Goal: Transaction & Acquisition: Purchase product/service

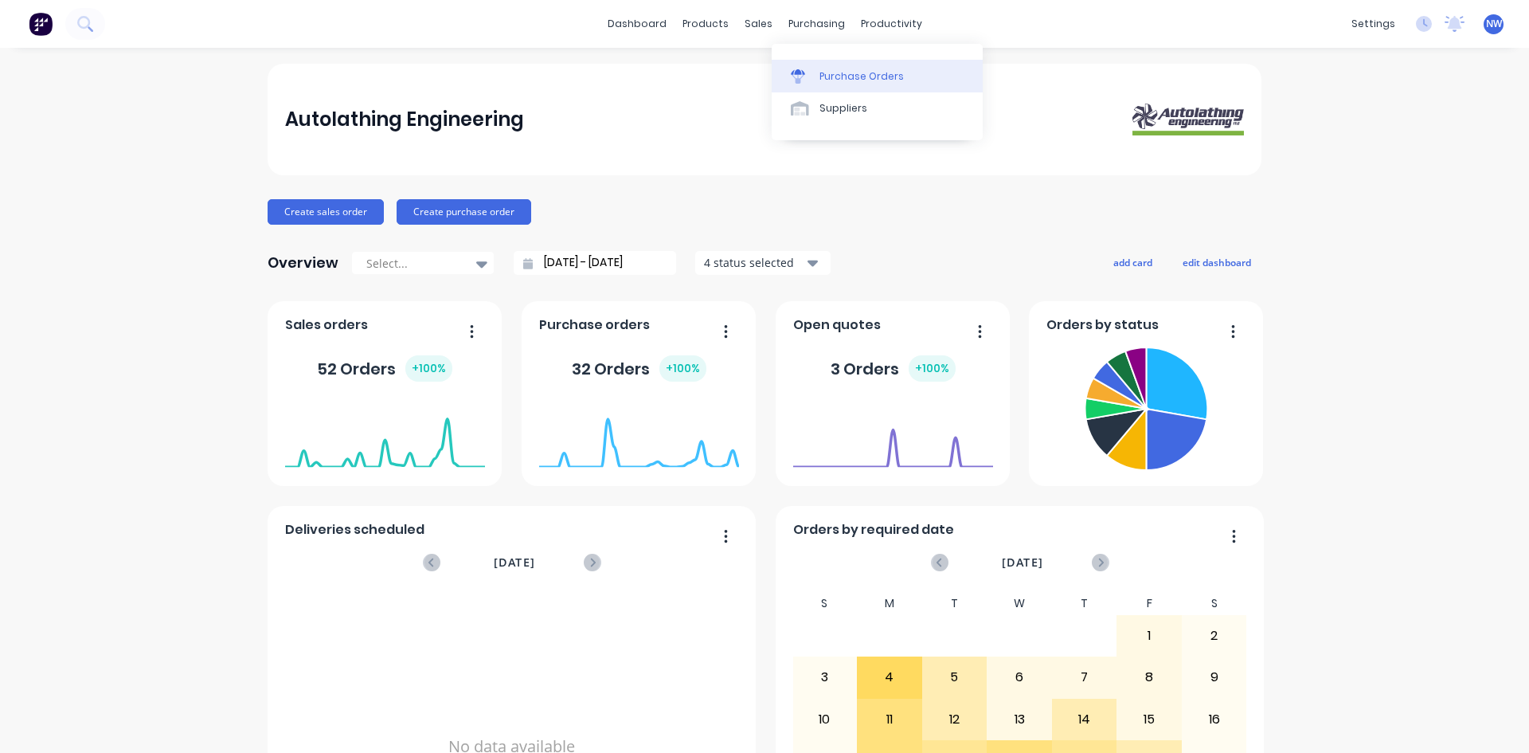
click at [846, 77] on div "Purchase Orders" at bounding box center [862, 76] width 84 height 14
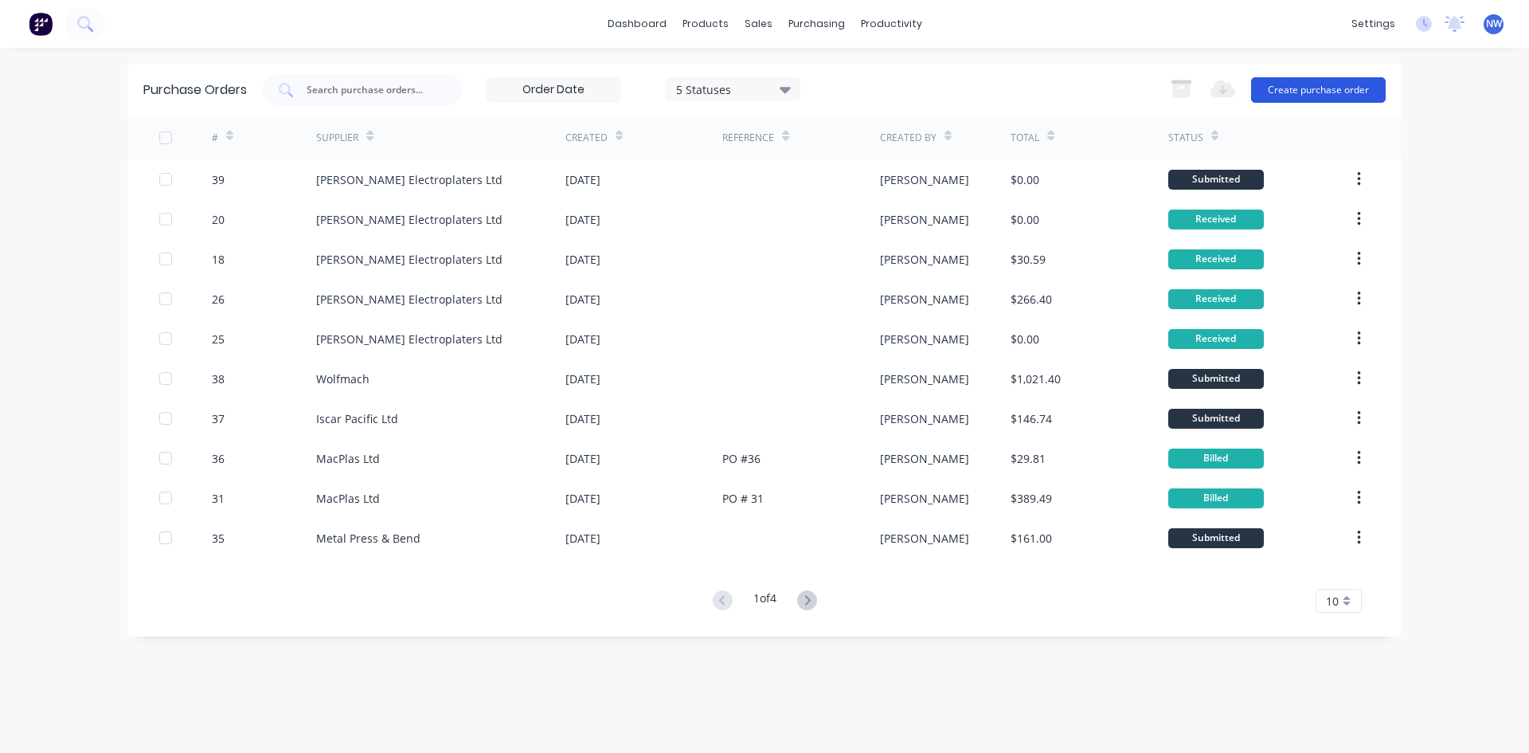
click at [1301, 88] on button "Create purchase order" at bounding box center [1318, 89] width 135 height 25
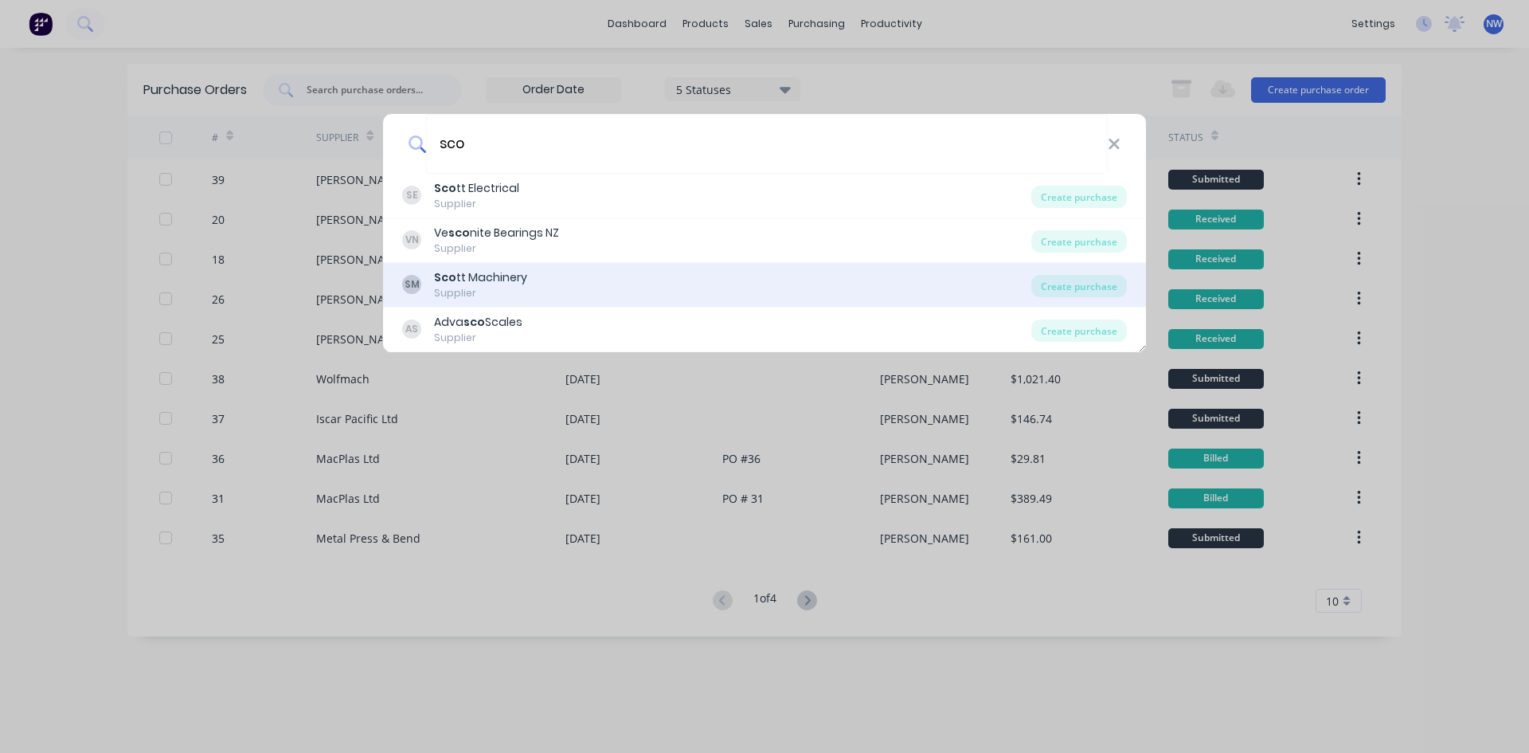
type input "sco"
click at [472, 287] on div "Supplier" at bounding box center [480, 293] width 93 height 14
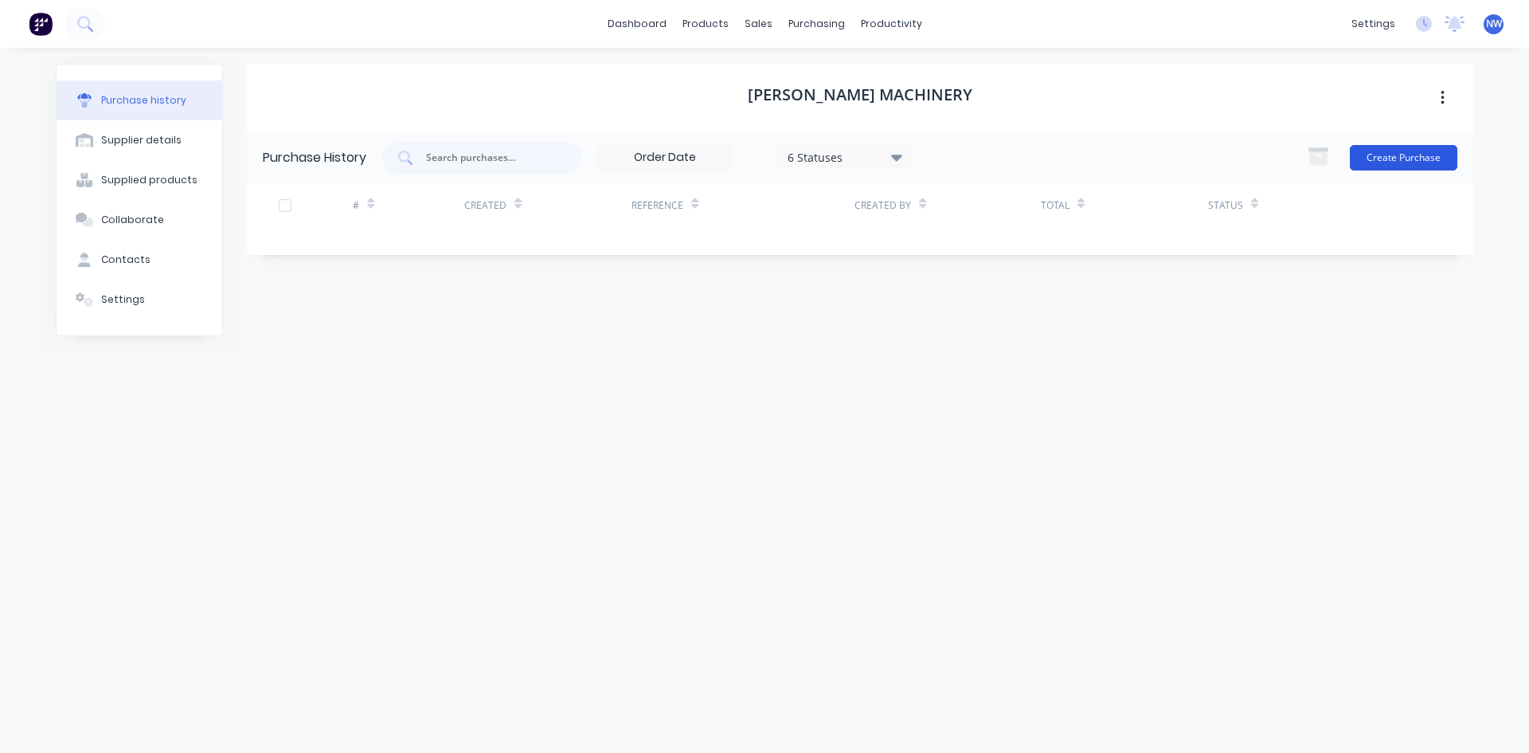
click at [1402, 155] on button "Create Purchase" at bounding box center [1404, 157] width 108 height 25
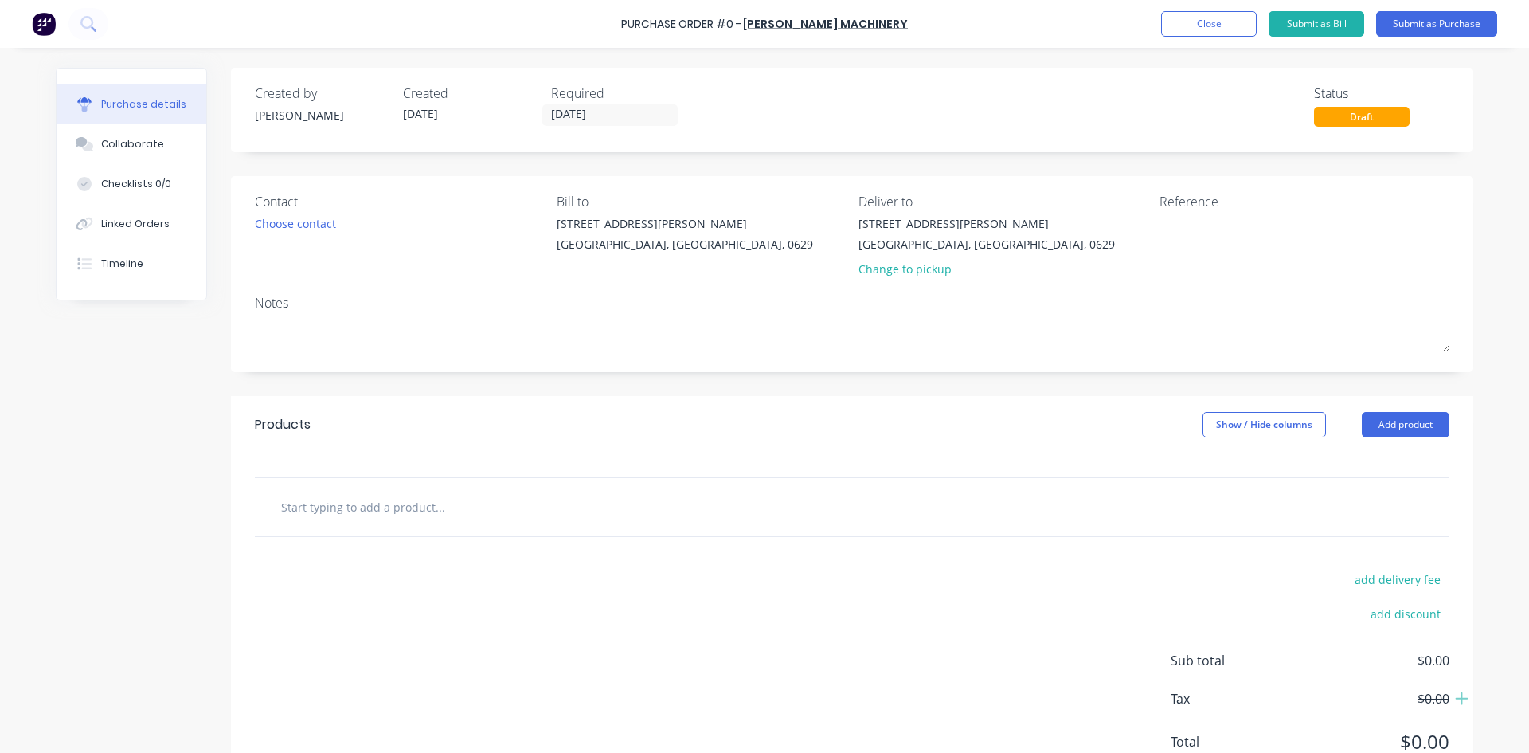
drag, startPoint x: 390, startPoint y: 503, endPoint x: 410, endPoint y: 492, distance: 22.8
click at [392, 503] on input "text" at bounding box center [439, 507] width 319 height 32
click at [342, 516] on input "text" at bounding box center [439, 507] width 319 height 32
click at [1420, 426] on button "Add product" at bounding box center [1406, 424] width 88 height 25
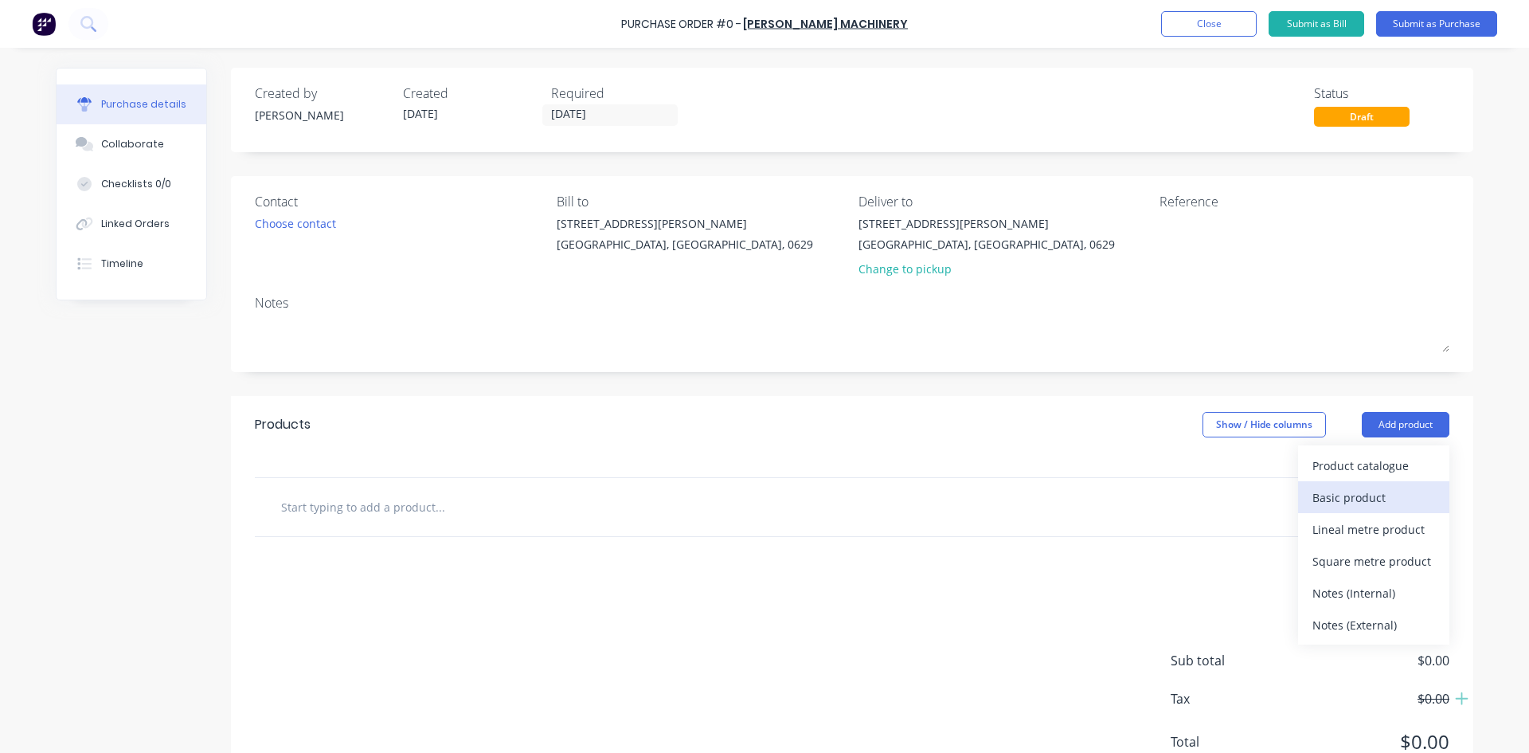
click at [1360, 494] on div "Basic product" at bounding box center [1374, 497] width 123 height 23
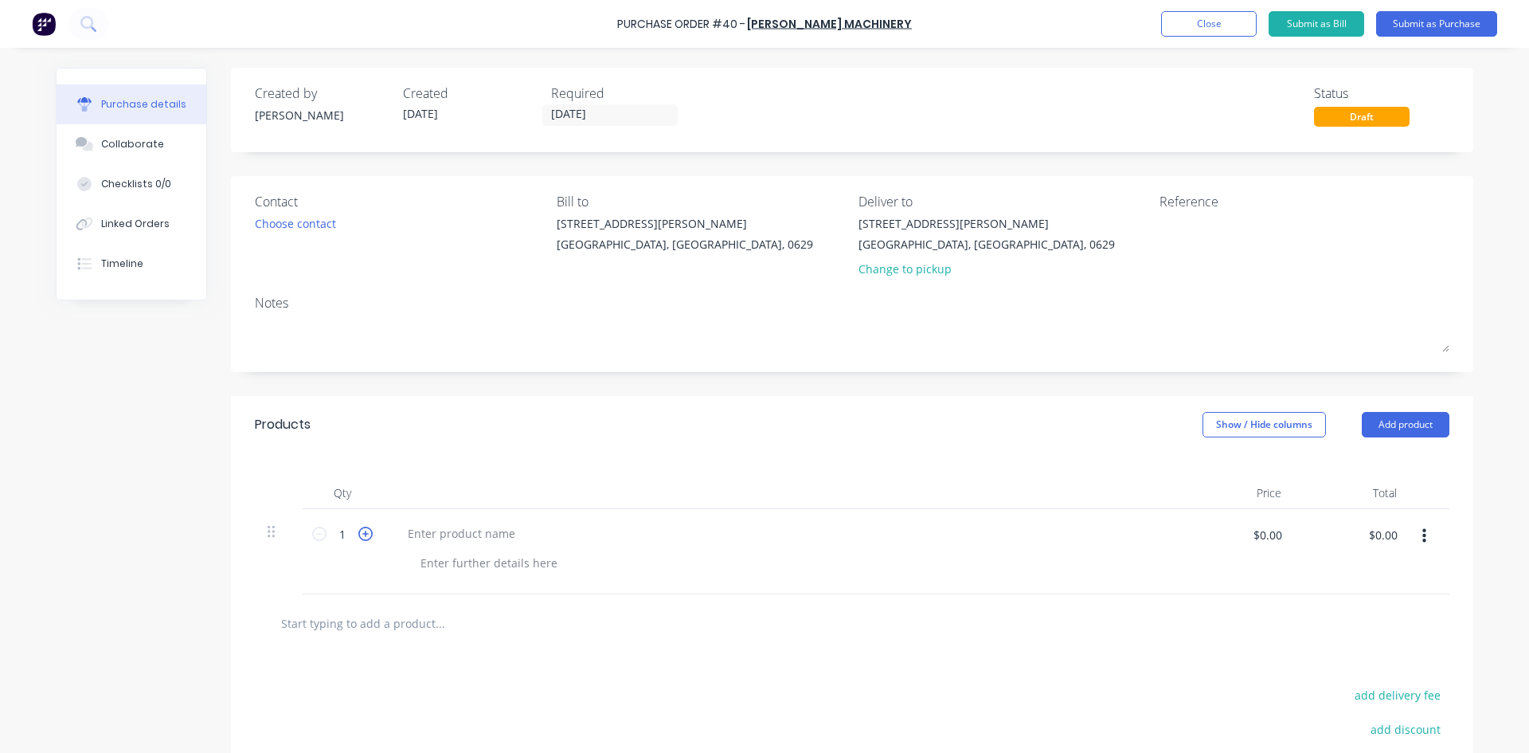
click at [358, 533] on icon at bounding box center [365, 533] width 14 height 14
type input "2"
click at [426, 535] on div at bounding box center [461, 533] width 133 height 23
paste div
drag, startPoint x: 1263, startPoint y: 537, endPoint x: 1329, endPoint y: 542, distance: 65.6
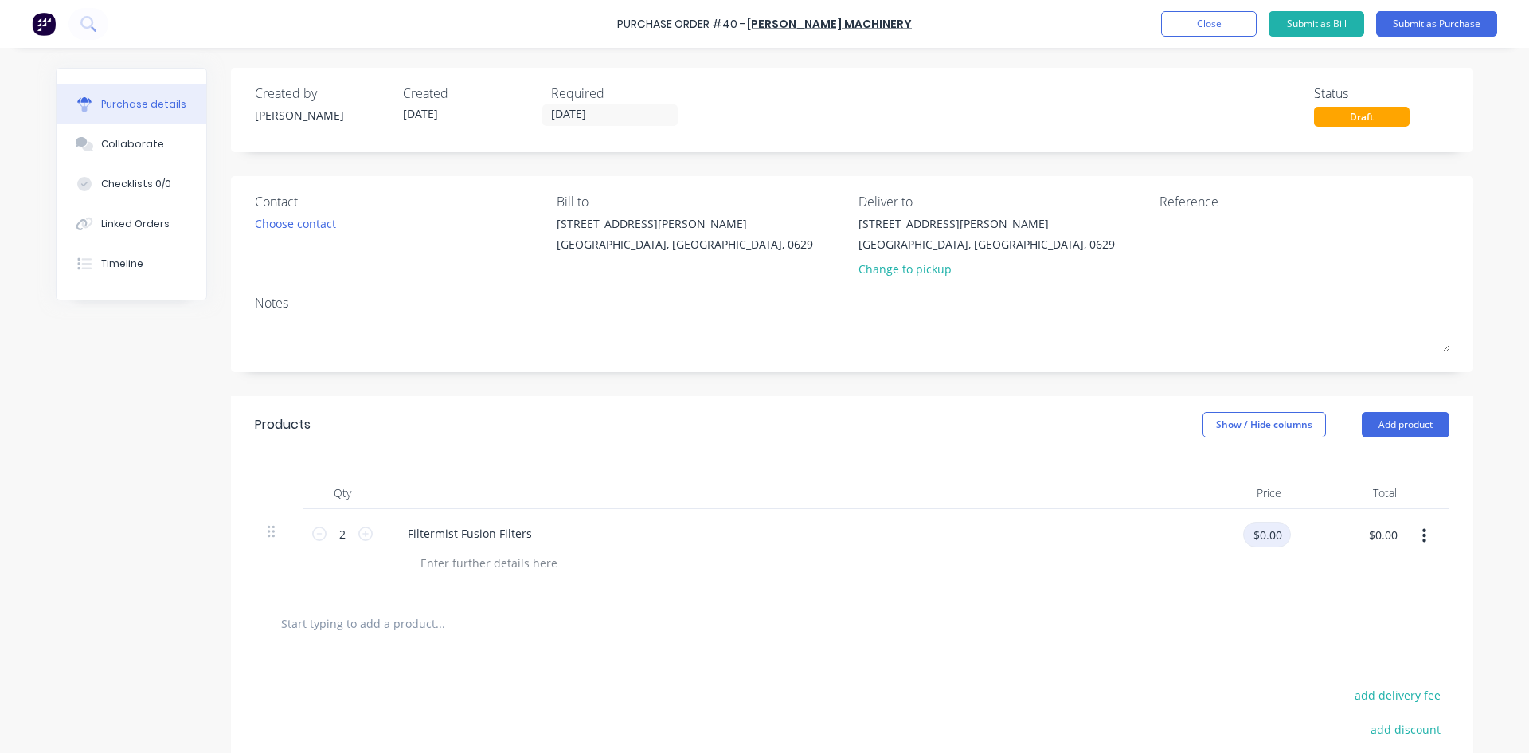
click at [1263, 536] on input "$0.00" at bounding box center [1267, 534] width 48 height 25
type input "$1,440.00"
type input "$2,880.00"
drag, startPoint x: 1325, startPoint y: 562, endPoint x: 1329, endPoint y: 585, distance: 23.4
click at [1330, 585] on div "$2,880.00 $2,880.00" at bounding box center [1351, 551] width 115 height 85
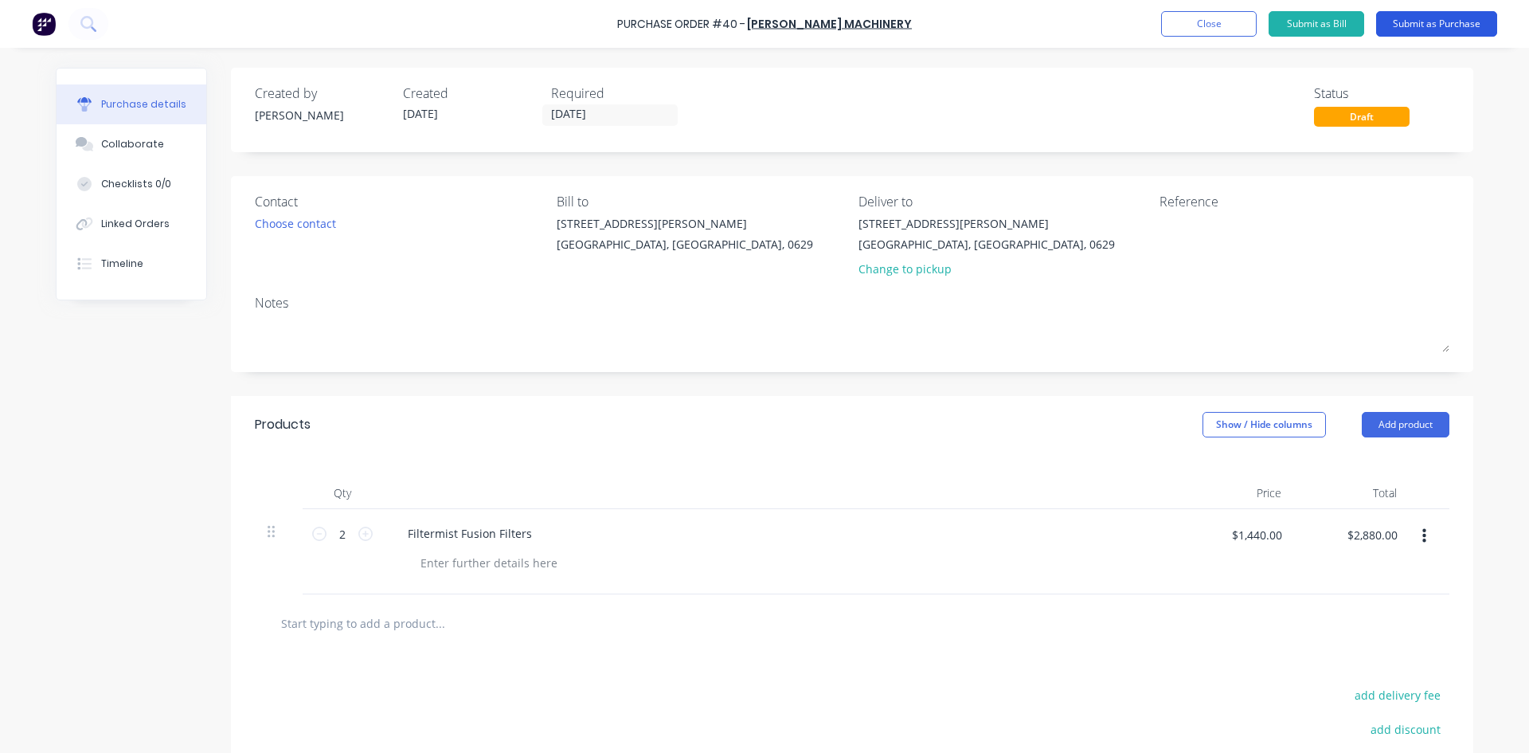
click at [1414, 29] on button "Submit as Purchase" at bounding box center [1436, 23] width 121 height 25
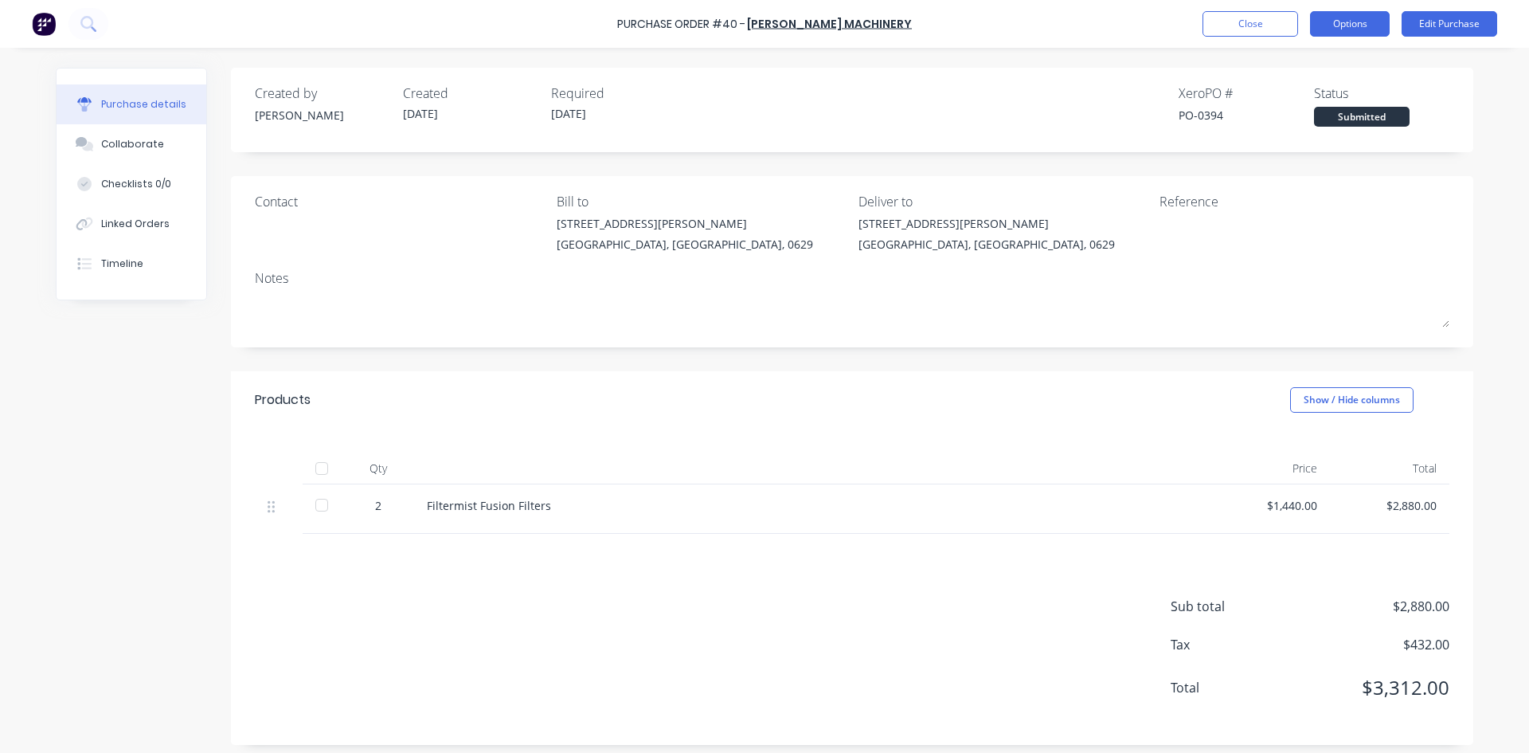
click at [1340, 28] on button "Options" at bounding box center [1350, 23] width 80 height 25
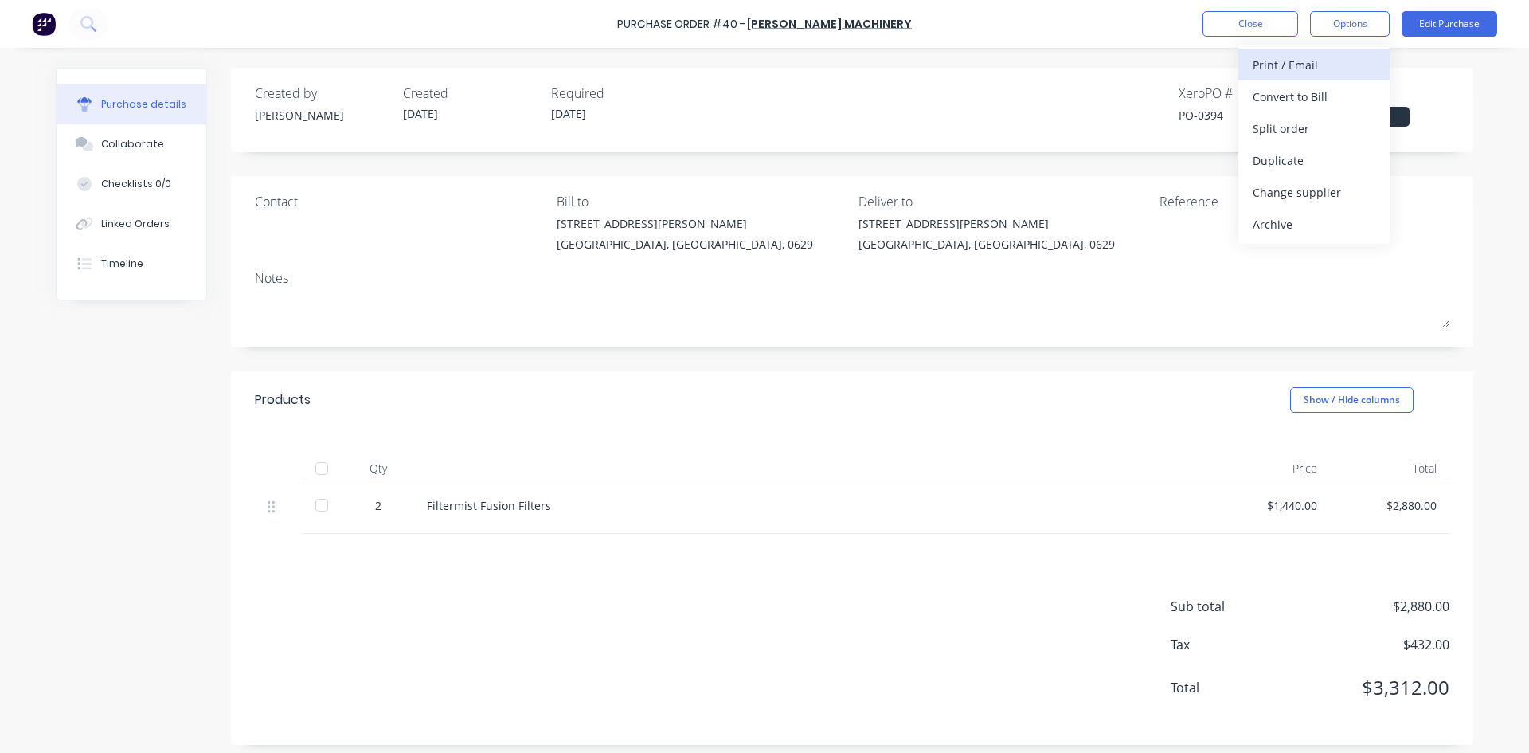
click at [1315, 68] on div "Print / Email" at bounding box center [1314, 64] width 123 height 23
click at [1295, 91] on div "With pricing" at bounding box center [1314, 96] width 123 height 23
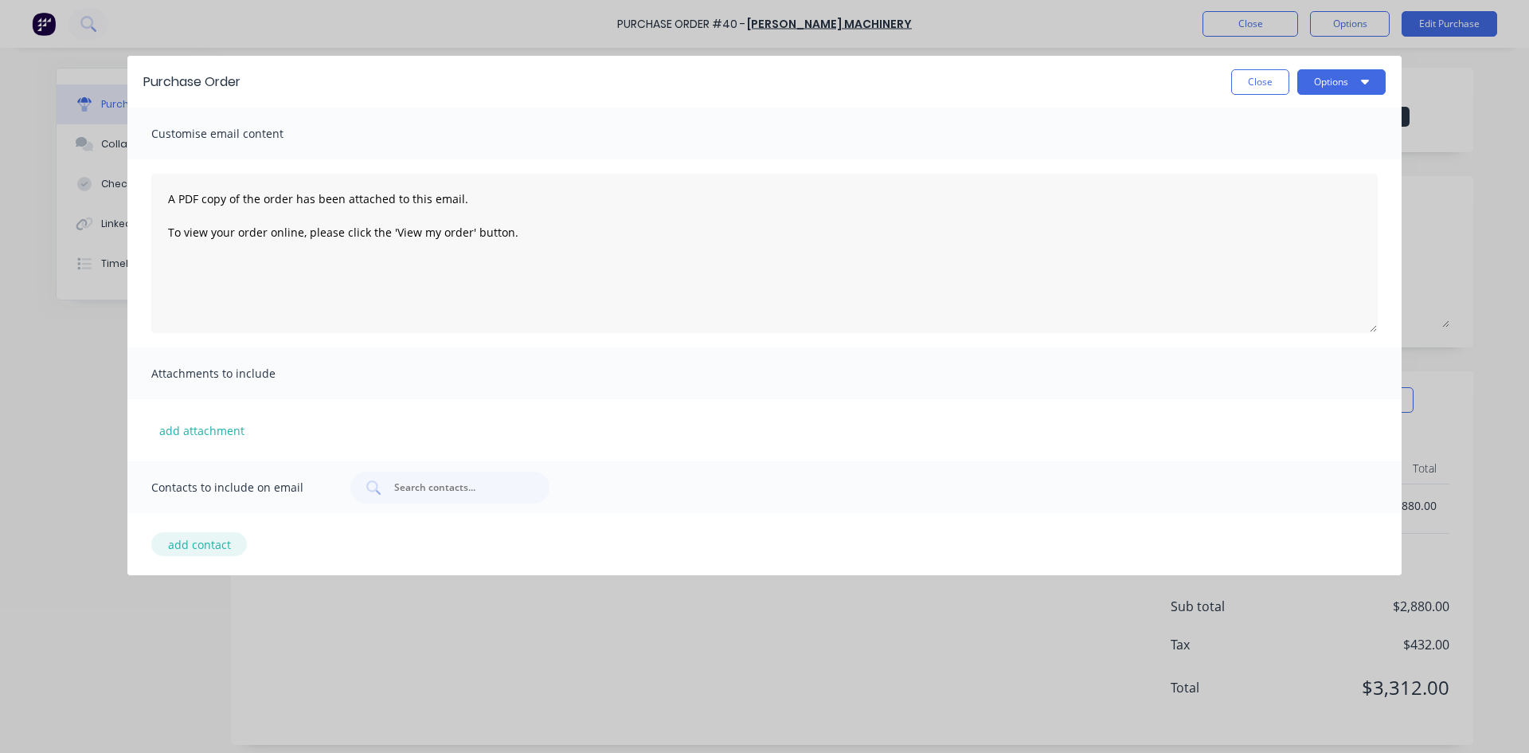
click at [205, 549] on button "add contact" at bounding box center [199, 544] width 96 height 24
select select "NZ"
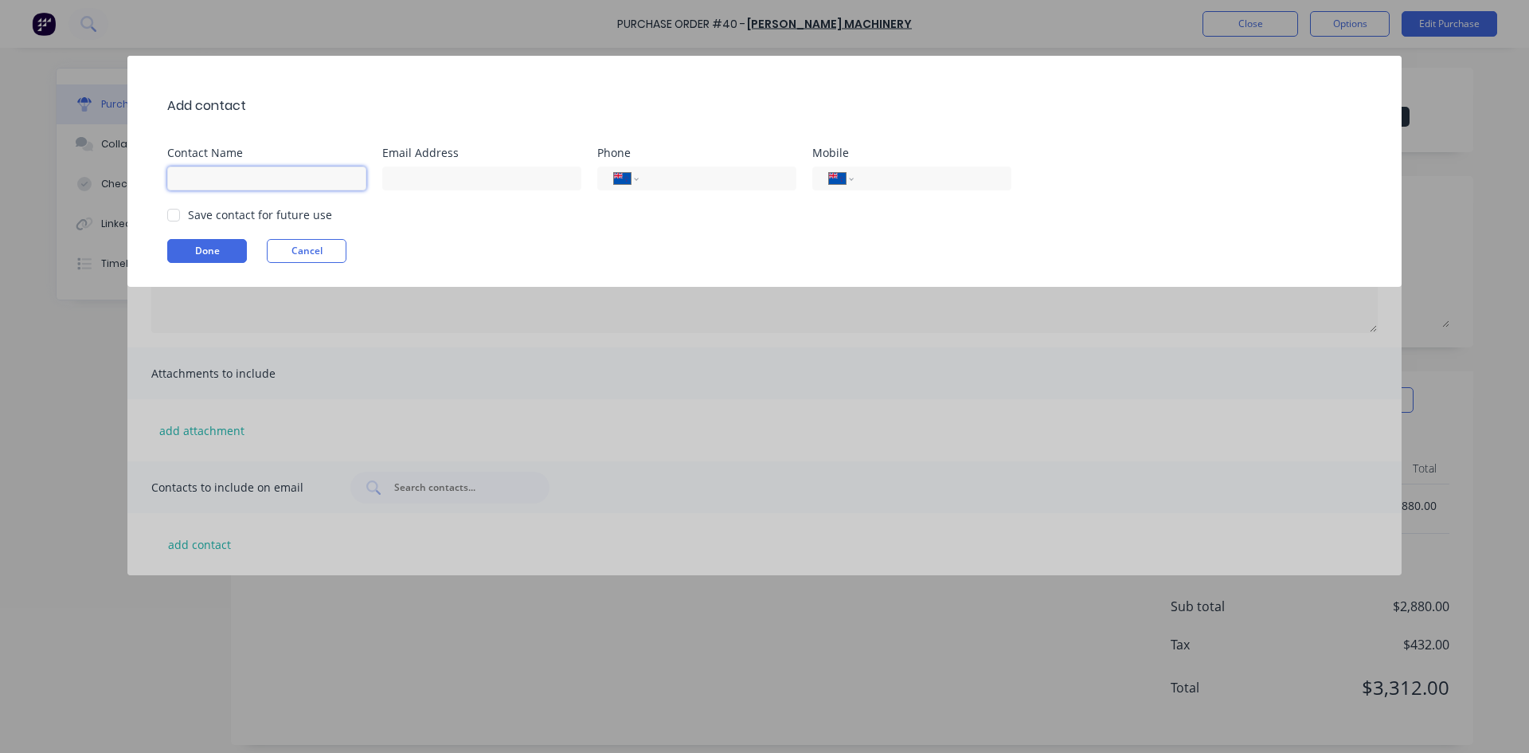
click at [198, 176] on input at bounding box center [266, 178] width 199 height 24
type input "[PERSON_NAME]"
drag, startPoint x: 452, startPoint y: 192, endPoint x: 460, endPoint y: 181, distance: 13.3
click at [456, 184] on div "Add contact Contact Name [PERSON_NAME] Email Address Phone International [GEOGR…" at bounding box center [764, 171] width 1274 height 231
click at [459, 181] on input at bounding box center [481, 178] width 199 height 24
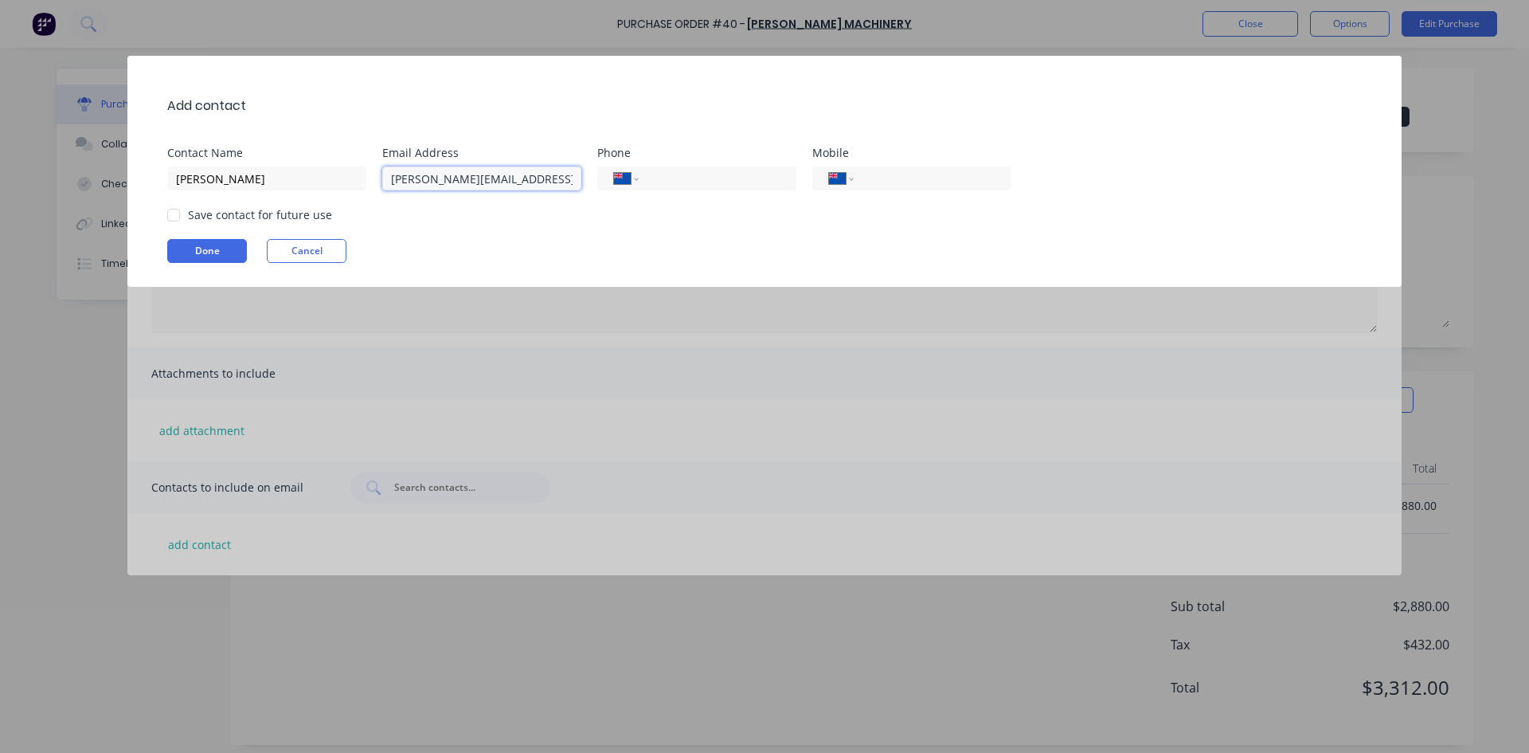
click at [170, 219] on div at bounding box center [174, 215] width 32 height 32
type input "[PERSON_NAME][EMAIL_ADDRESS][DOMAIN_NAME]"
click at [191, 254] on button "Done" at bounding box center [207, 251] width 80 height 24
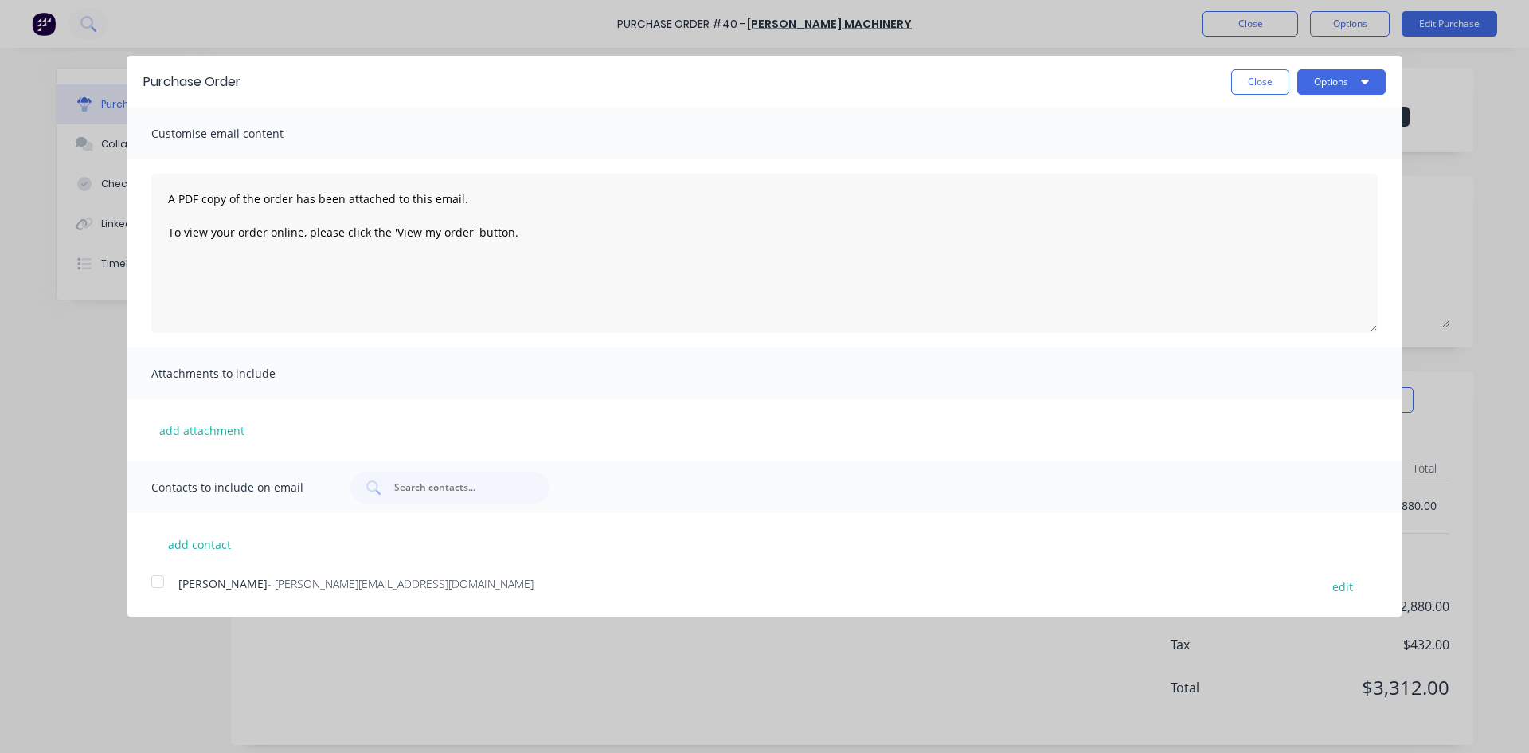
click at [158, 585] on div at bounding box center [158, 582] width 32 height 32
click at [1334, 83] on button "Options" at bounding box center [1342, 81] width 88 height 25
click at [1305, 151] on div "Email" at bounding box center [1310, 154] width 123 height 23
